Goal: Information Seeking & Learning: Learn about a topic

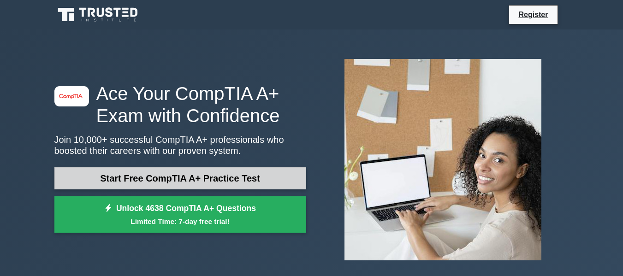
click at [230, 175] on link "Start Free CompTIA A+ Practice Test" at bounding box center [180, 178] width 252 height 22
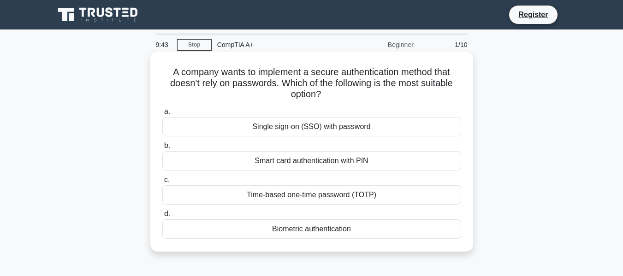
drag, startPoint x: 173, startPoint y: 68, endPoint x: 442, endPoint y: 231, distance: 314.6
click at [442, 231] on div "A company wants to implement a secure authentication method that doesn't rely o…" at bounding box center [311, 151] width 315 height 193
copy div "A company wants to implement a secure authentication method that doesn't rely o…"
click at [251, 219] on label "d. Biometric authentication" at bounding box center [311, 223] width 299 height 30
click at [162, 217] on input "d. Biometric authentication" at bounding box center [162, 214] width 0 height 6
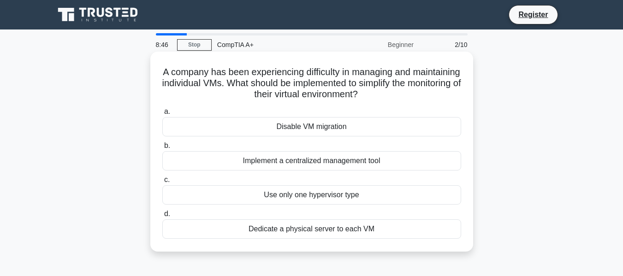
click at [208, 217] on label "d. Dedicate a physical server to each VM" at bounding box center [311, 223] width 299 height 30
click at [162, 217] on input "d. Dedicate a physical server to each VM" at bounding box center [162, 214] width 0 height 6
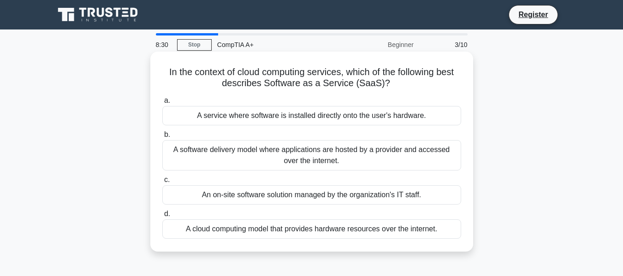
drag, startPoint x: 163, startPoint y: 68, endPoint x: 469, endPoint y: 237, distance: 349.6
click at [469, 237] on div "In the context of cloud computing services, which of the following best describ…" at bounding box center [311, 152] width 323 height 200
copy div "In the context of cloud computing services, which of the following best describ…"
click at [221, 152] on div "A software delivery model where applications are hosted by a provider and acces…" at bounding box center [311, 155] width 299 height 30
click at [162, 138] on input "b. A software delivery model where applications are hosted by a provider and ac…" at bounding box center [162, 135] width 0 height 6
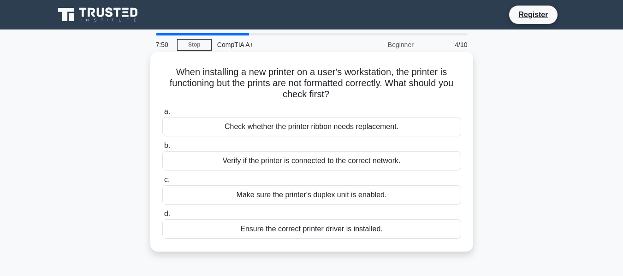
drag, startPoint x: 172, startPoint y: 72, endPoint x: 462, endPoint y: 238, distance: 335.2
click at [462, 238] on div "When installing a new printer on a user's workstation, the printer is functioni…" at bounding box center [311, 151] width 315 height 193
copy div "When installing a new printer on a user's workstation, the printer is functioni…"
click at [271, 230] on div "Ensure the correct printer driver is installed." at bounding box center [311, 228] width 299 height 19
click at [162, 217] on input "d. Ensure the correct printer driver is installed." at bounding box center [162, 214] width 0 height 6
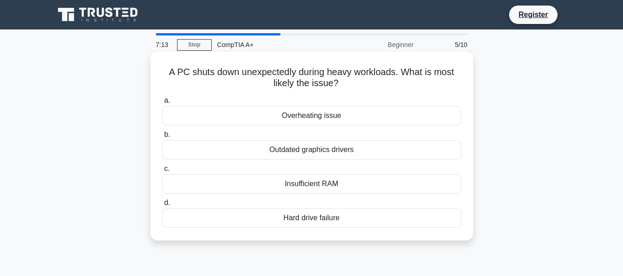
drag, startPoint x: 168, startPoint y: 69, endPoint x: 454, endPoint y: 222, distance: 324.9
click at [454, 222] on div "A PC shuts down unexpectedly during heavy workloads. What is most likely the is…" at bounding box center [311, 146] width 315 height 182
copy div "A PC shuts down unexpectedly during heavy workloads. What is most likely the is…"
click at [309, 115] on div "Overheating issue" at bounding box center [311, 115] width 299 height 19
click at [162, 104] on input "a. Overheating issue" at bounding box center [162, 101] width 0 height 6
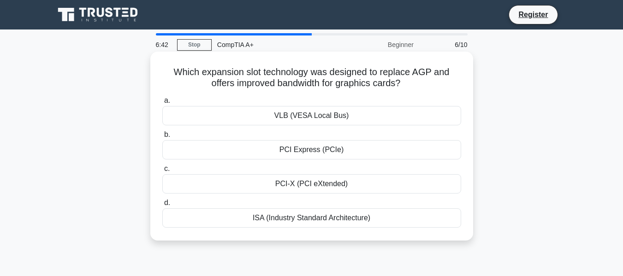
drag, startPoint x: 173, startPoint y: 72, endPoint x: 438, endPoint y: 220, distance: 303.2
click at [438, 220] on div "Which expansion slot technology was designed to replace AGP and offers improved…" at bounding box center [311, 146] width 315 height 182
copy div "Which expansion slot technology was designed to replace AGP and offers improved…"
click at [307, 151] on div "PCI Express (PCIe)" at bounding box center [311, 149] width 299 height 19
click at [162, 138] on input "b. PCI Express (PCIe)" at bounding box center [162, 135] width 0 height 6
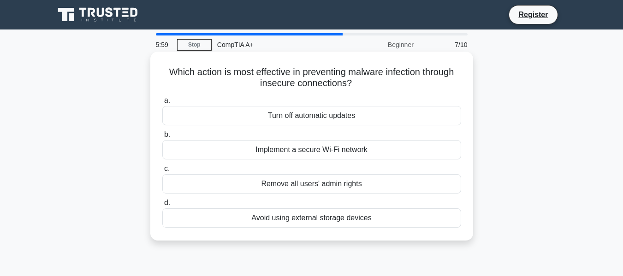
drag, startPoint x: 166, startPoint y: 69, endPoint x: 455, endPoint y: 212, distance: 322.3
click at [455, 212] on div "Which action is most effective in preventing malware infection through insecure…" at bounding box center [311, 146] width 315 height 182
copy div "Which action is most effective in preventing malware infection through insecure…"
click at [311, 148] on div "Implement a secure Wi-Fi network" at bounding box center [311, 149] width 299 height 19
click at [162, 138] on input "b. Implement a secure Wi-Fi network" at bounding box center [162, 135] width 0 height 6
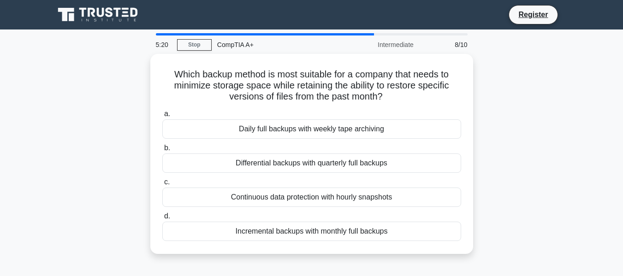
drag, startPoint x: 210, startPoint y: 66, endPoint x: 335, endPoint y: 46, distance: 127.0
click at [335, 46] on div "5:20 Stop CompTIA A+ Intermediate 8/10 Which backup method is most suitable for…" at bounding box center [312, 263] width 526 height 461
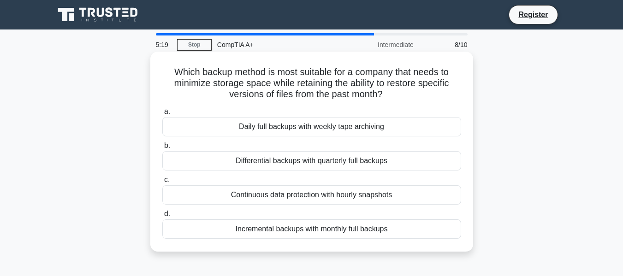
click at [172, 66] on h5 "Which backup method is most suitable for a company that needs to minimize stora…" at bounding box center [311, 83] width 301 height 34
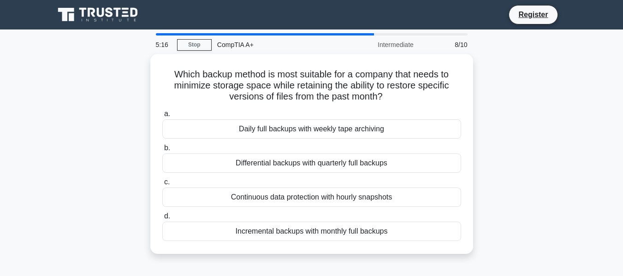
drag, startPoint x: 172, startPoint y: 67, endPoint x: 488, endPoint y: 235, distance: 358.3
click at [486, 237] on div "Which backup method is most suitable for a company that needs to minimize stora…" at bounding box center [312, 159] width 526 height 211
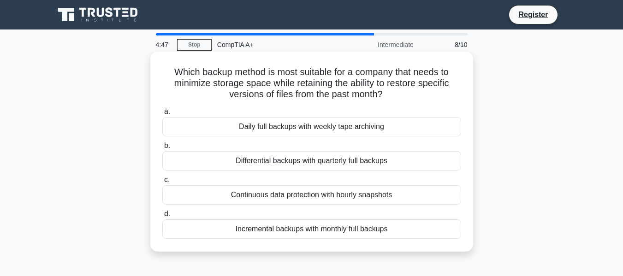
click at [256, 198] on div "Continuous data protection with hourly snapshots" at bounding box center [311, 194] width 299 height 19
click at [162, 183] on input "c. Continuous data protection with hourly snapshots" at bounding box center [162, 180] width 0 height 6
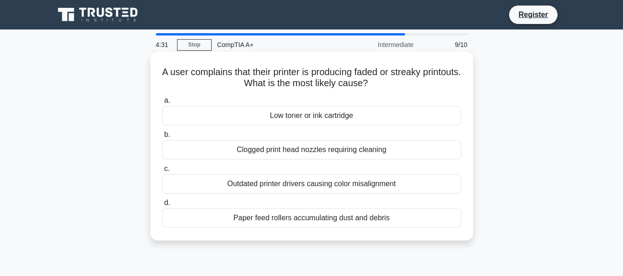
drag, startPoint x: 207, startPoint y: 70, endPoint x: 464, endPoint y: 219, distance: 297.3
click at [464, 219] on div "A user complains that their printer is producing faded or streaky printouts. Wh…" at bounding box center [311, 146] width 315 height 182
copy div "A user complains that their printer is producing faded or streaky printouts. Wh…"
click at [310, 114] on div "Low toner or ink cartridge" at bounding box center [311, 115] width 299 height 19
click at [162, 104] on input "a. Low toner or ink cartridge" at bounding box center [162, 101] width 0 height 6
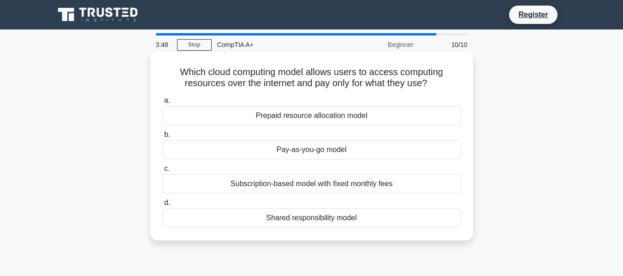
drag, startPoint x: 173, startPoint y: 71, endPoint x: 465, endPoint y: 228, distance: 331.3
click at [465, 228] on div "Which cloud computing model allows users to access computing resources over the…" at bounding box center [311, 146] width 315 height 182
click at [466, 228] on div "d. Shared responsibility model" at bounding box center [312, 212] width 310 height 30
click at [467, 227] on div "Which cloud computing model allows users to access computing resources over the…" at bounding box center [311, 146] width 315 height 182
copy div "Which cloud computing model allows users to access computing resources over the…"
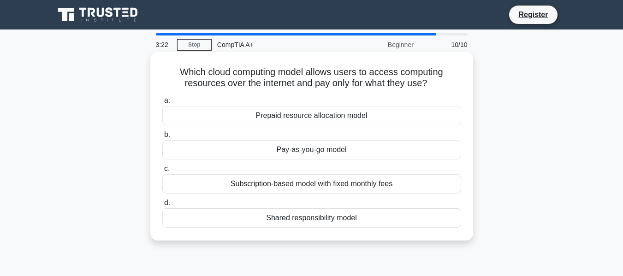
click at [308, 150] on div "Pay-as-you-go model" at bounding box center [311, 149] width 299 height 19
click at [162, 138] on input "b. Pay-as-you-go model" at bounding box center [162, 135] width 0 height 6
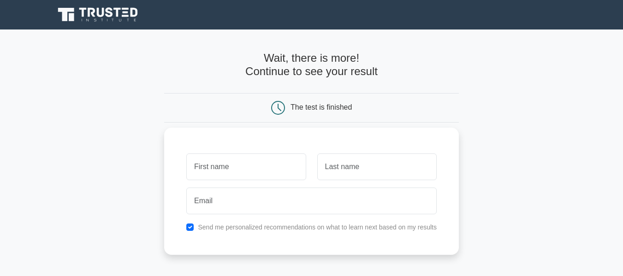
click at [243, 171] on input "text" at bounding box center [245, 167] width 119 height 27
click at [223, 162] on input "text" at bounding box center [245, 167] width 119 height 27
type input "[PERSON_NAME]"
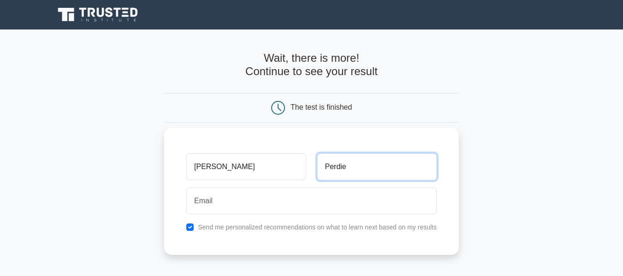
type input "Perdie"
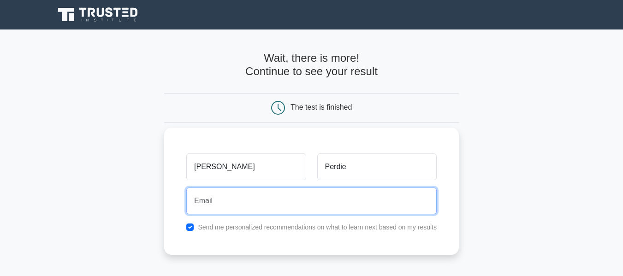
click at [274, 212] on input "email" at bounding box center [311, 201] width 250 height 27
type input "david.perdie@hunterbusinessschool.edu"
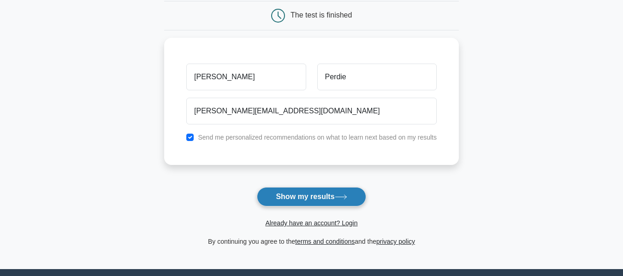
click at [328, 192] on button "Show my results" at bounding box center [311, 196] width 109 height 19
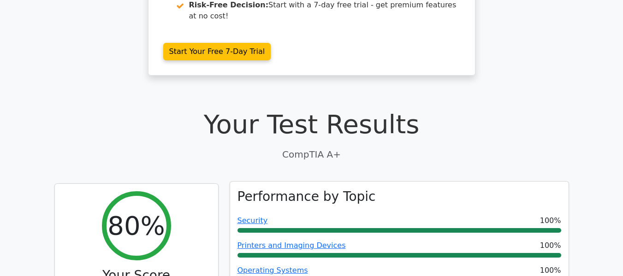
scroll to position [277, 0]
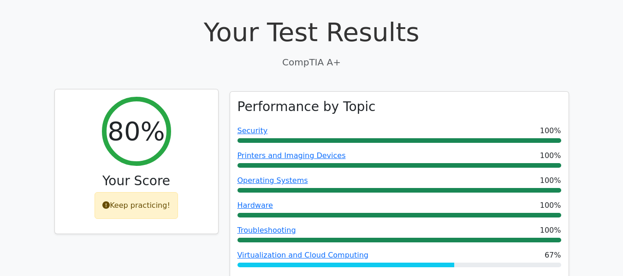
click at [151, 192] on div "Keep practicing!" at bounding box center [136, 205] width 83 height 27
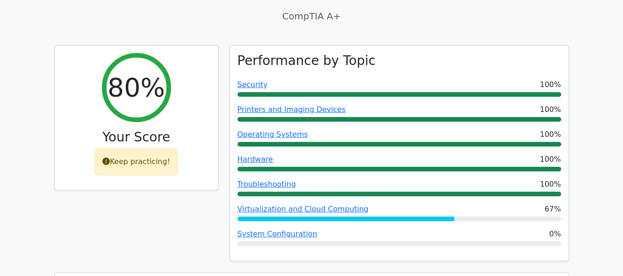
scroll to position [369, 0]
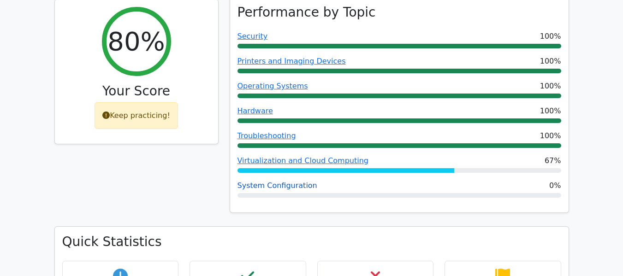
click at [260, 181] on link "System Configuration" at bounding box center [277, 185] width 80 height 9
